Goal: Task Accomplishment & Management: Use online tool/utility

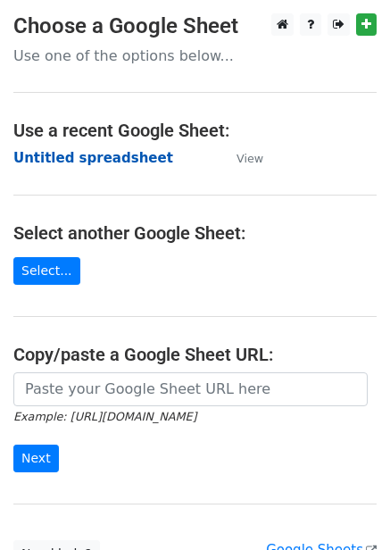
click at [119, 150] on strong "Untitled spreadsheet" at bounding box center [93, 158] width 160 height 16
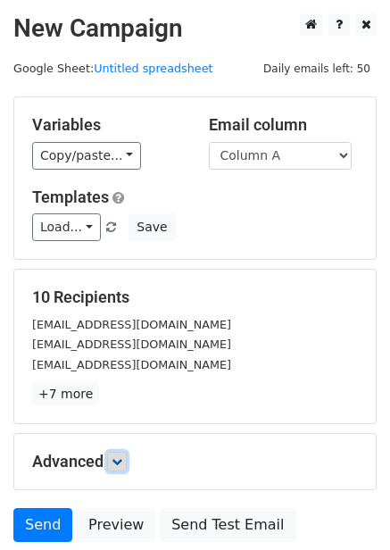
click at [121, 454] on link at bounding box center [117, 462] width 20 height 20
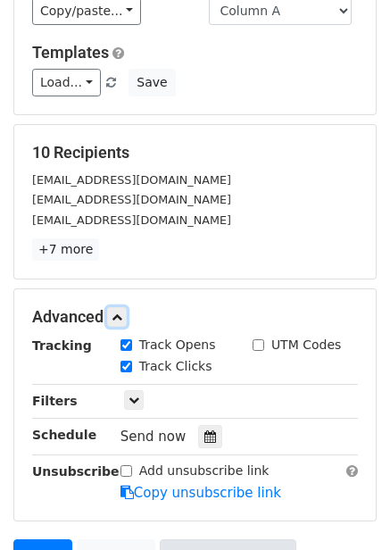
scroll to position [319, 0]
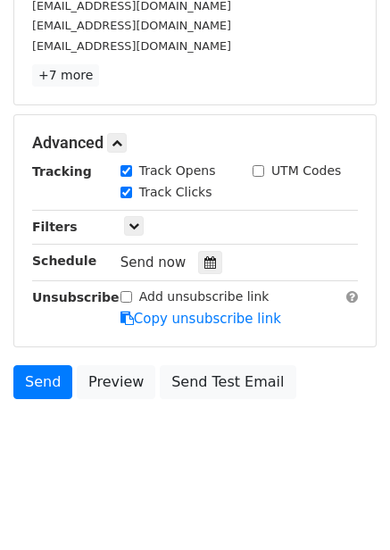
click at [117, 484] on html "New Campaign Daily emails left: 50 Google Sheet: Untitled spreadsheet Variables…" at bounding box center [195, 116] width 390 height 870
click at [210, 271] on div at bounding box center [210, 262] width 24 height 23
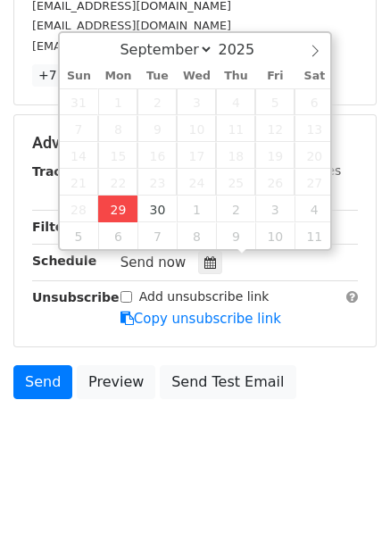
type input "2025-09-29 12:00"
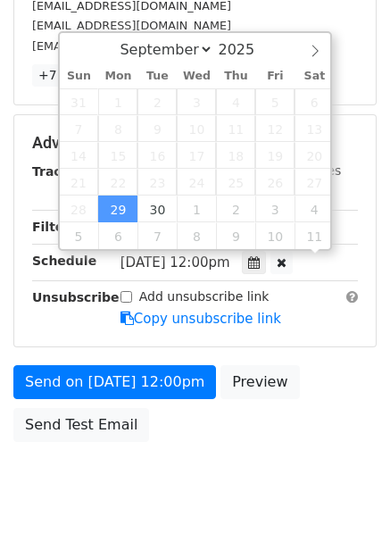
scroll to position [1, 0]
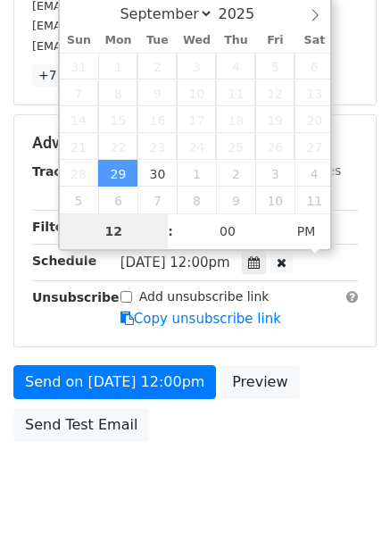
type input "4"
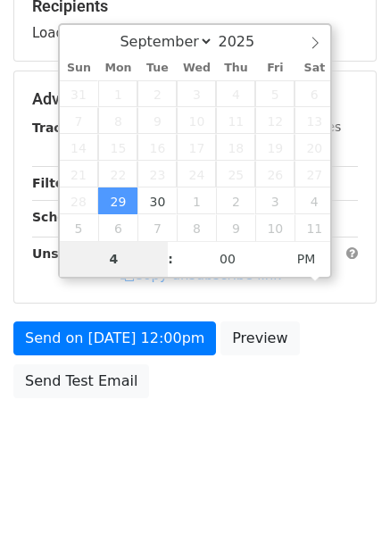
scroll to position [290, 0]
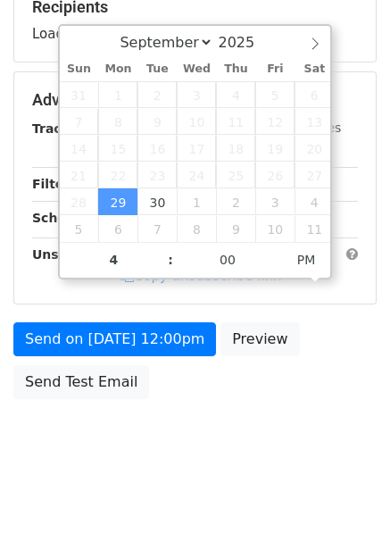
type input "2025-09-29 16:00"
click at [285, 440] on body "New Campaign Daily emails left: 50 Google Sheet: Untitled spreadsheet Variables…" at bounding box center [195, 101] width 390 height 756
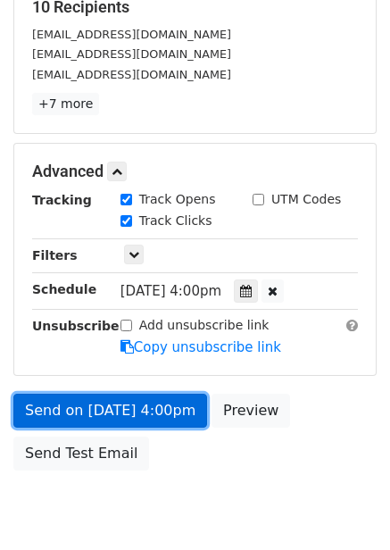
click at [138, 426] on link "Send on Sep 29 at 4:00pm" at bounding box center [110, 411] width 194 height 34
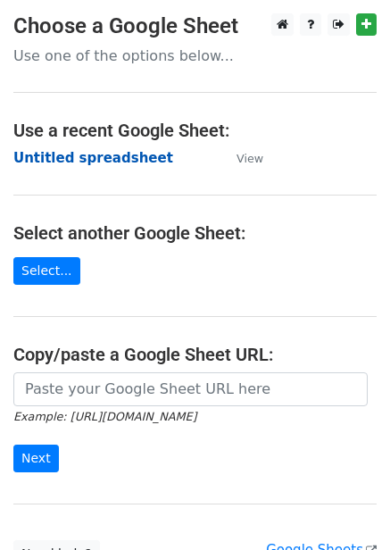
click at [100, 154] on strong "Untitled spreadsheet" at bounding box center [93, 158] width 160 height 16
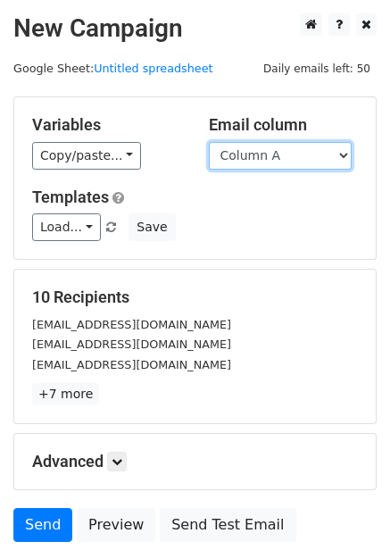
click at [286, 157] on select "Column A Column B Column C Column D Column E" at bounding box center [280, 156] width 143 height 28
select select "Column B"
click at [209, 142] on select "Column A Column B Column C Column D Column E" at bounding box center [280, 156] width 143 height 28
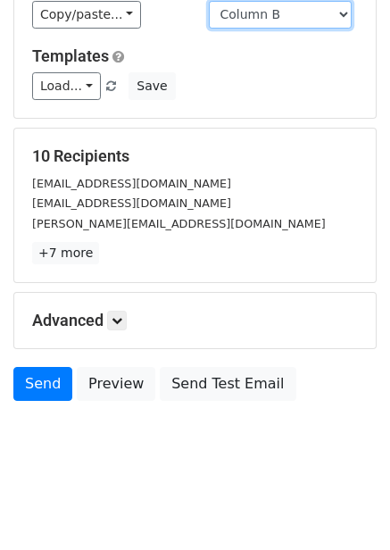
scroll to position [144, 0]
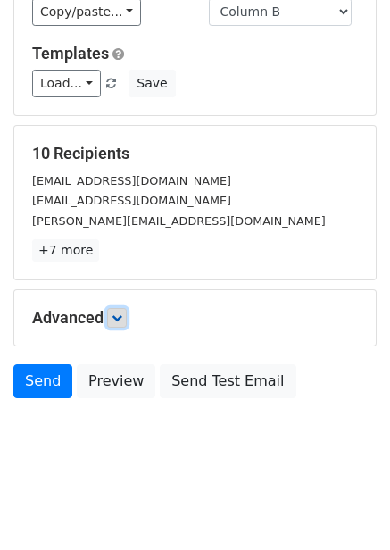
click at [122, 321] on icon at bounding box center [117, 318] width 11 height 11
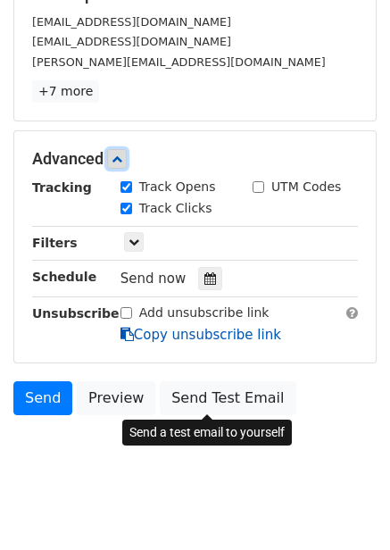
scroll to position [316, 0]
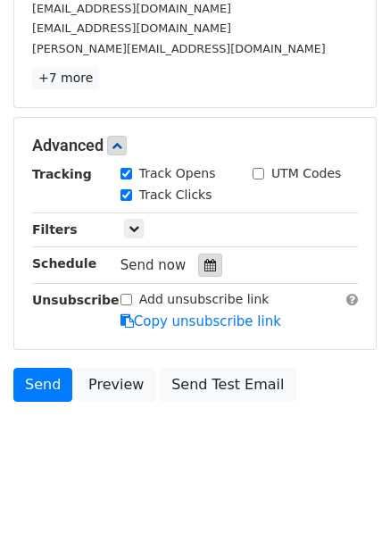
click at [205, 271] on icon at bounding box center [211, 265] width 12 height 13
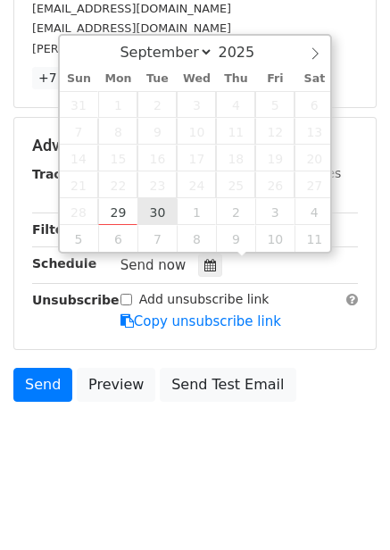
type input "2025-09-30 12:00"
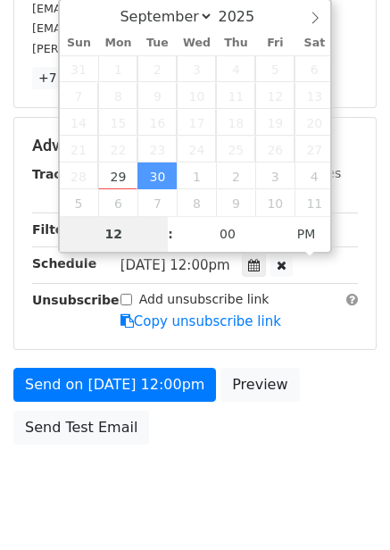
type input "5"
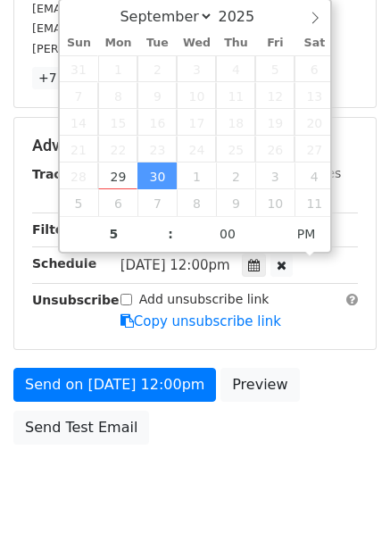
type input "2025-09-30 17:00"
click at [330, 384] on div "Send on Sep 30 at 12:00pm Preview Send Test Email" at bounding box center [195, 411] width 390 height 86
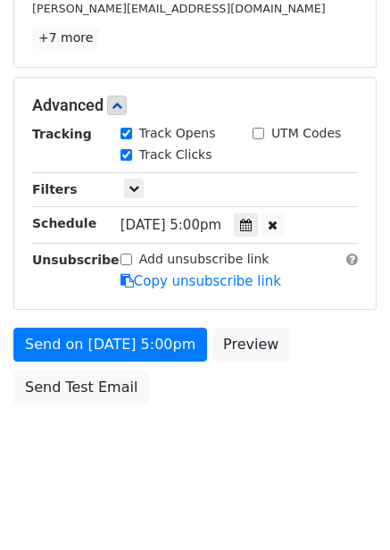
scroll to position [362, 0]
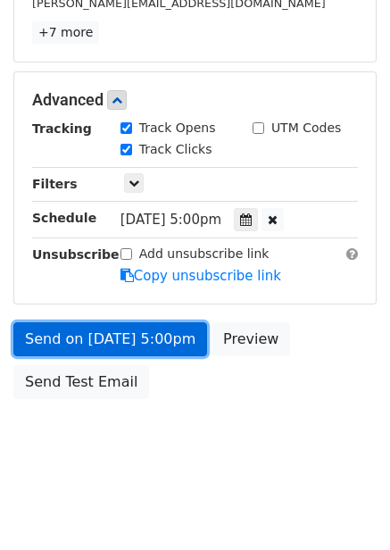
click at [178, 345] on link "Send on Sep 30 at 5:00pm" at bounding box center [110, 339] width 194 height 34
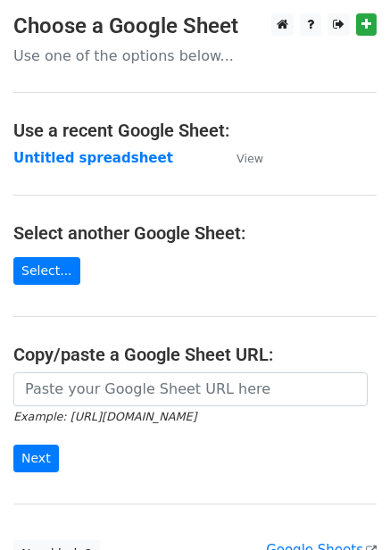
click at [100, 163] on strong "Untitled spreadsheet" at bounding box center [93, 158] width 160 height 16
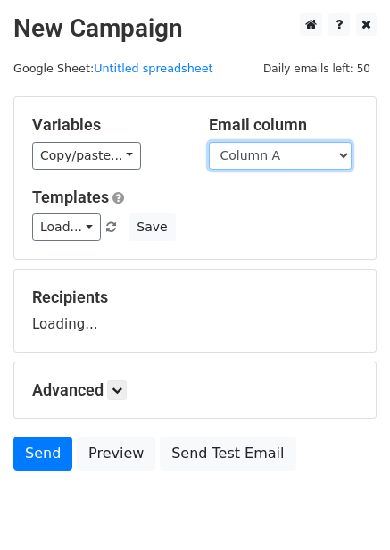
click at [298, 154] on select "Column A Column B Column C Column D Column E" at bounding box center [280, 156] width 143 height 28
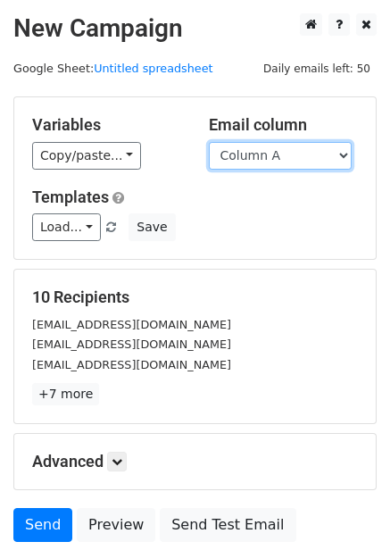
click at [286, 163] on select "Column A Column B Column C Column D Column E" at bounding box center [280, 156] width 143 height 28
select select "Column C"
click at [209, 142] on select "Column A Column B Column C Column D Column E" at bounding box center [280, 156] width 143 height 28
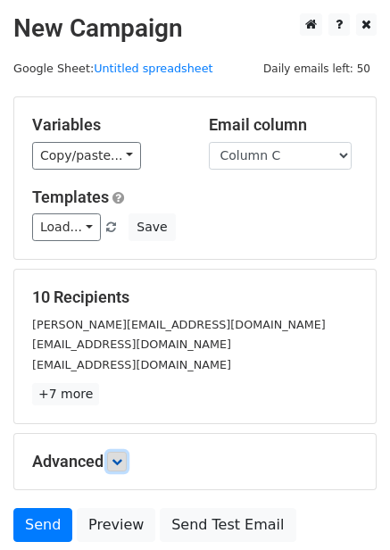
click at [119, 454] on link at bounding box center [117, 462] width 20 height 20
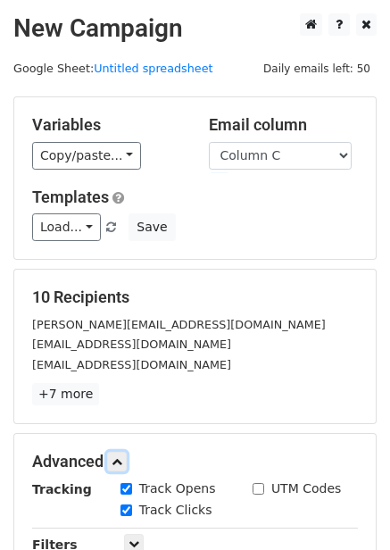
scroll to position [297, 0]
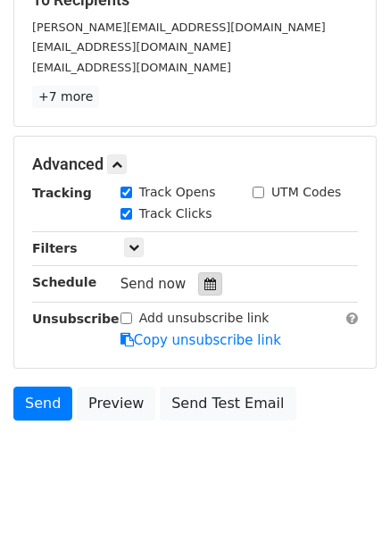
click at [198, 291] on div at bounding box center [210, 283] width 24 height 23
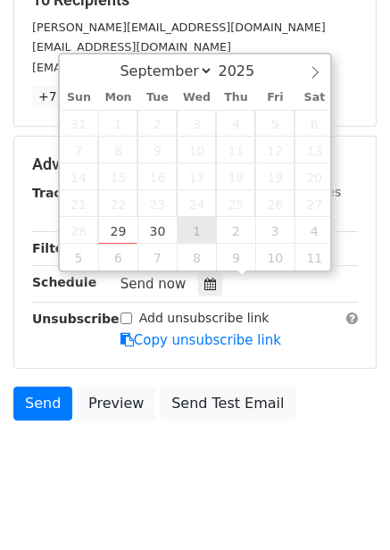
type input "2025-10-01 12:00"
select select "9"
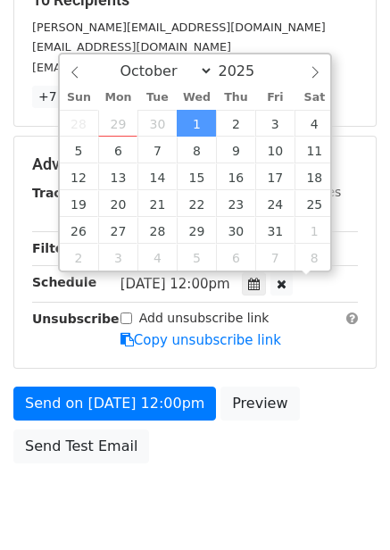
scroll to position [1, 0]
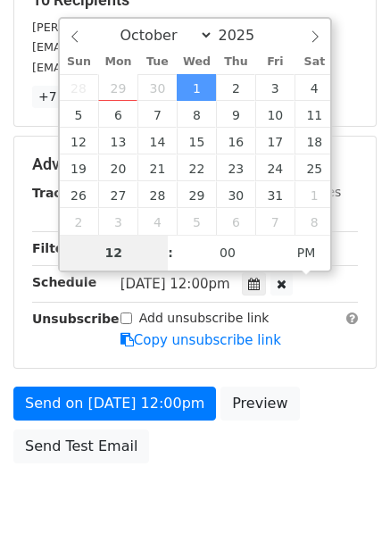
type input "6"
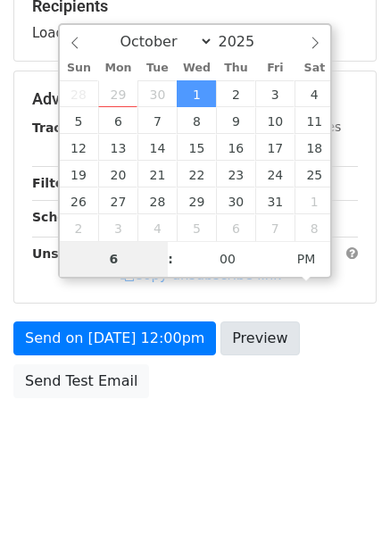
scroll to position [290, 0]
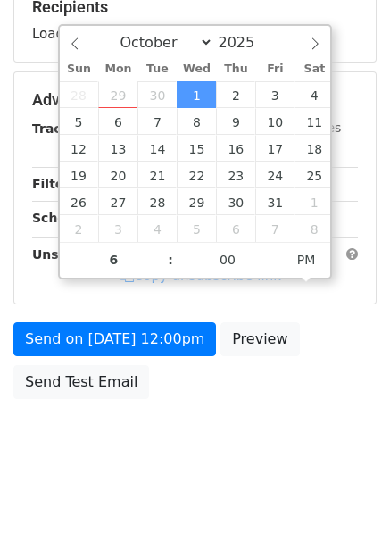
type input "2025-10-01 18:00"
click at [288, 443] on body "New Campaign Daily emails left: 50 Google Sheet: Untitled spreadsheet Variables…" at bounding box center [195, 101] width 390 height 756
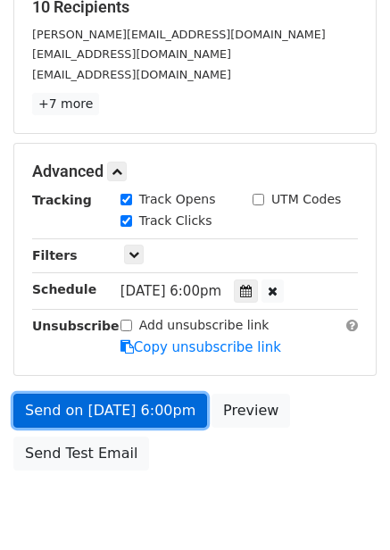
click at [163, 406] on link "Send on Oct 1 at 6:00pm" at bounding box center [110, 411] width 194 height 34
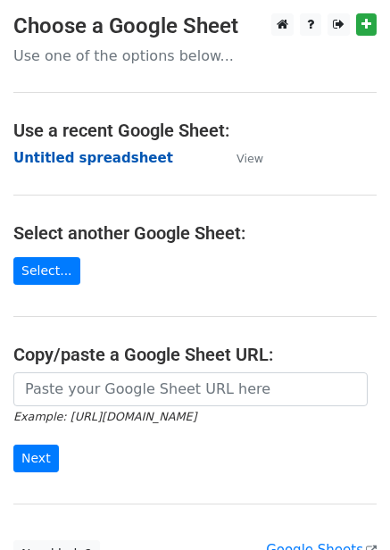
click at [89, 150] on strong "Untitled spreadsheet" at bounding box center [93, 158] width 160 height 16
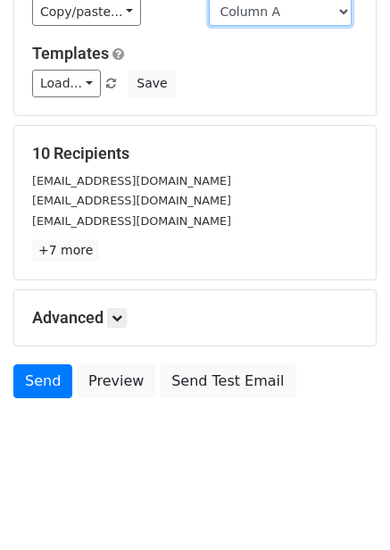
scroll to position [142, 0]
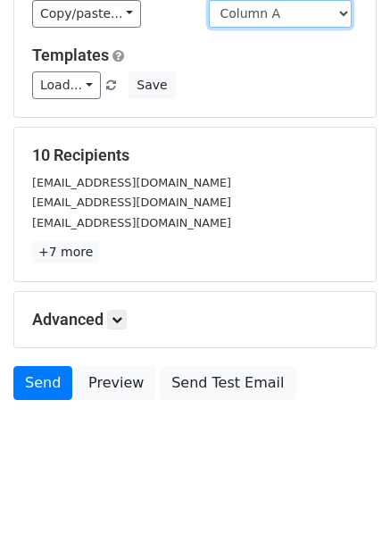
click at [313, 7] on select "Column A Column B Column C Column D Column E" at bounding box center [280, 14] width 143 height 28
select select "Column D"
click at [209, 0] on select "Column A Column B Column C Column D Column E" at bounding box center [280, 14] width 143 height 28
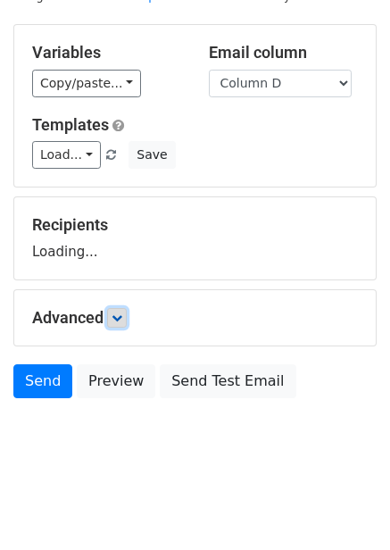
click at [122, 319] on icon at bounding box center [117, 318] width 11 height 11
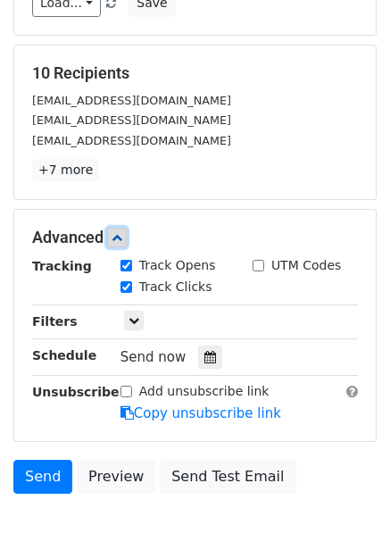
scroll to position [226, 0]
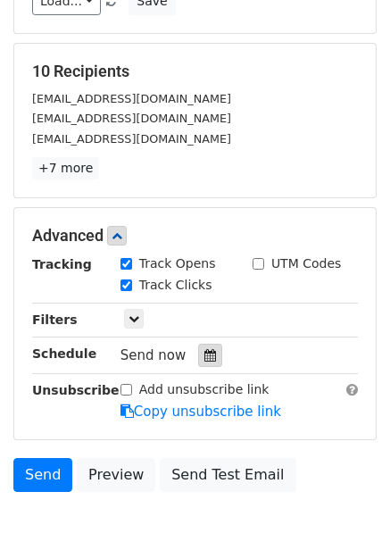
click at [205, 350] on icon at bounding box center [211, 355] width 12 height 13
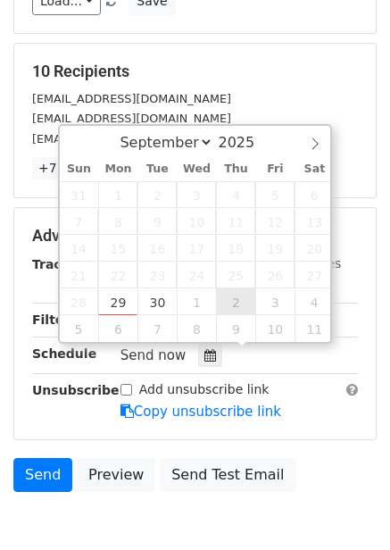
type input "2025-10-02 12:00"
select select "9"
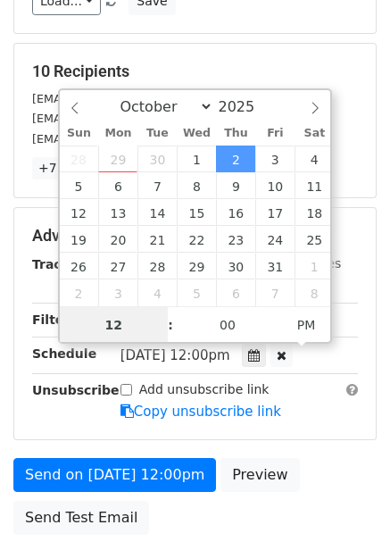
scroll to position [1, 0]
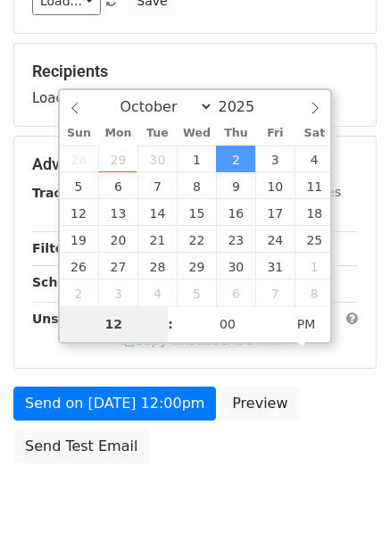
type input "7"
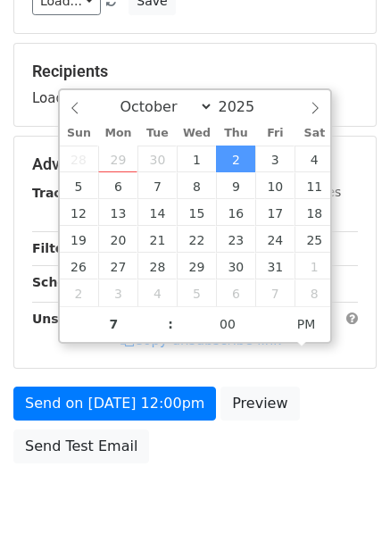
type input "2025-10-02 19:00"
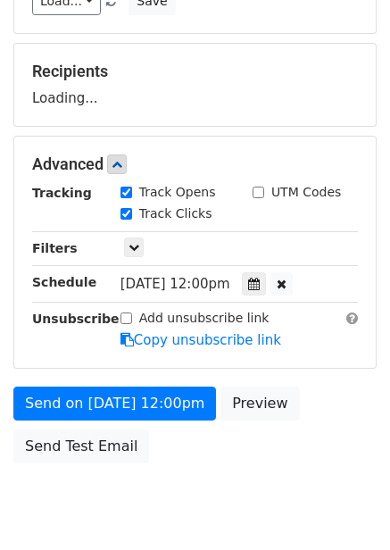
click at [307, 436] on div "Send on Oct 2 at 12:00pm Preview Send Test Email" at bounding box center [195, 430] width 390 height 86
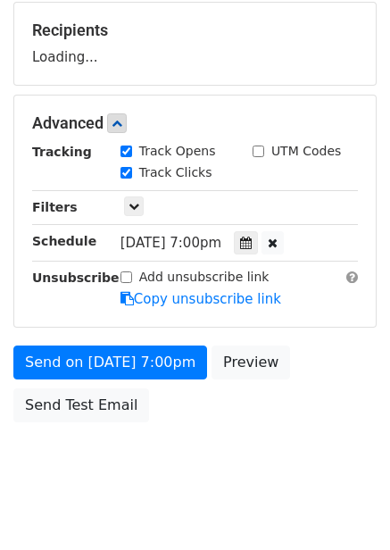
scroll to position [290, 0]
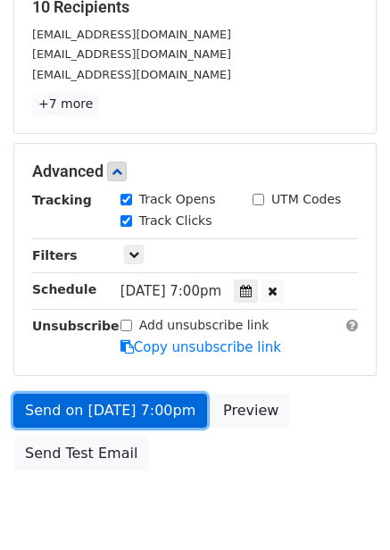
click at [163, 399] on link "Send on Oct 2 at 7:00pm" at bounding box center [110, 411] width 194 height 34
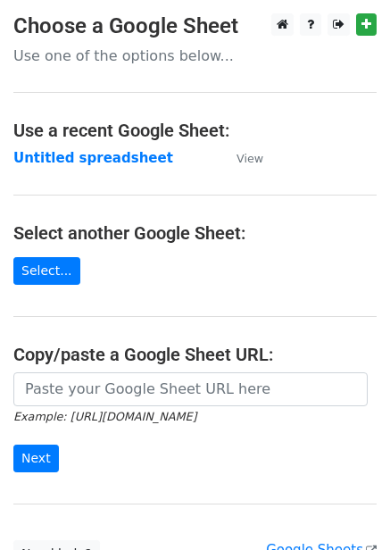
click at [117, 151] on strong "Untitled spreadsheet" at bounding box center [93, 158] width 160 height 16
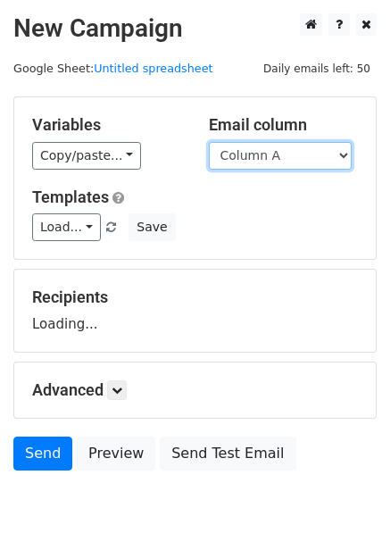
click at [267, 156] on select "Column A Column B Column C Column D Column E" at bounding box center [280, 156] width 143 height 28
click at [253, 284] on div "Recipients Loading..." at bounding box center [195, 311] width 362 height 82
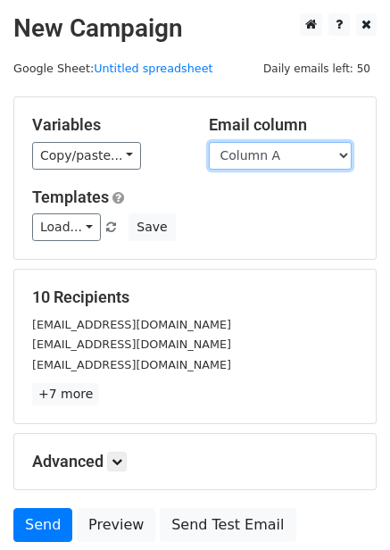
click at [274, 158] on select "Column A Column B Column C Column D Column E" at bounding box center [280, 156] width 143 height 28
select select "Column E"
click at [209, 142] on select "Column A Column B Column C Column D Column E" at bounding box center [280, 156] width 143 height 28
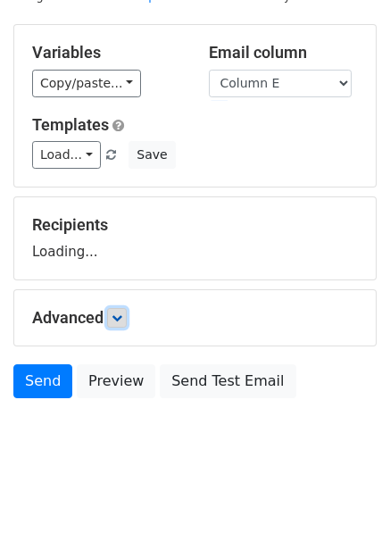
click at [121, 313] on icon at bounding box center [117, 318] width 11 height 11
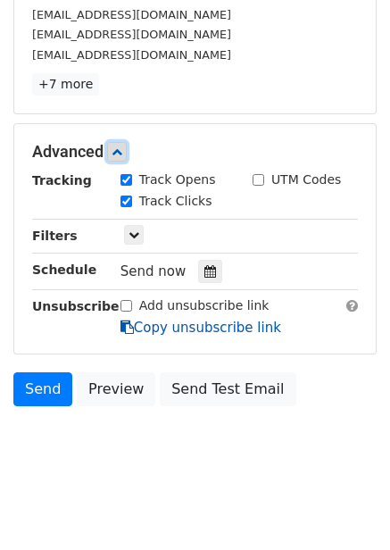
scroll to position [311, 0]
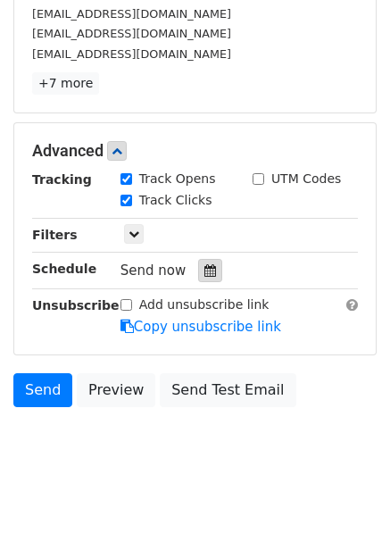
click at [205, 272] on icon at bounding box center [211, 270] width 12 height 13
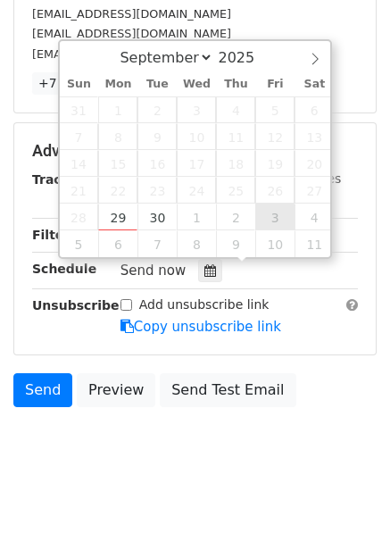
type input "[DATE] 12:00"
select select "9"
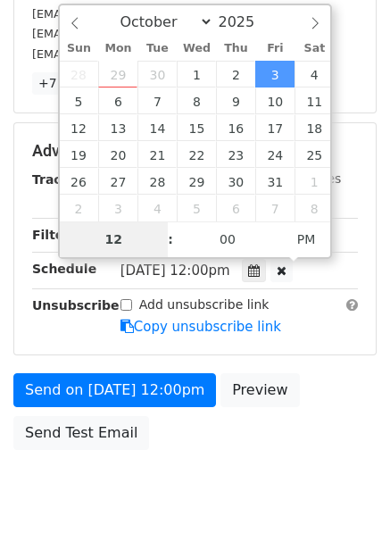
type input "8"
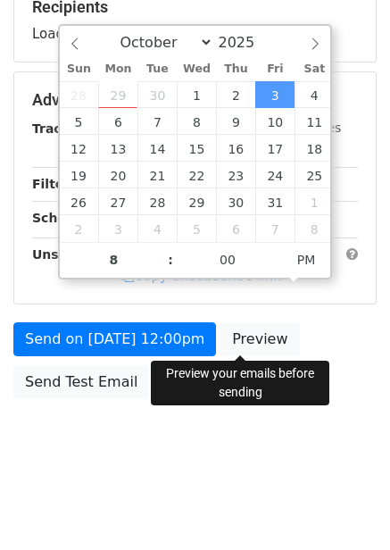
type input "[DATE] 20:00"
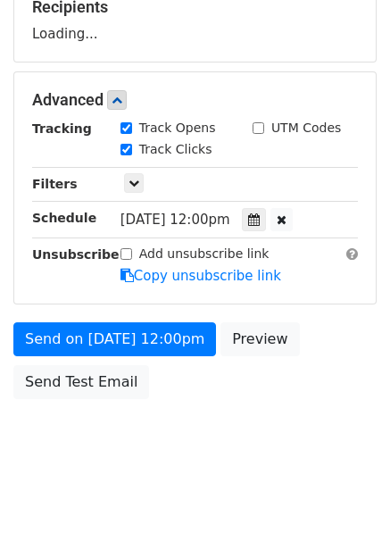
click at [298, 394] on div "Send on [DATE] 12:00pm Preview Send Test Email" at bounding box center [195, 365] width 390 height 86
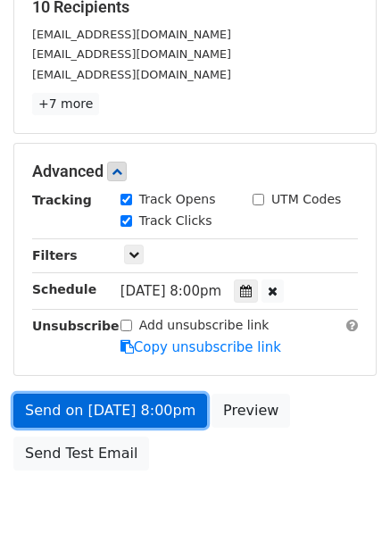
click at [152, 422] on link "Send on [DATE] 8:00pm" at bounding box center [110, 411] width 194 height 34
